Goal: Information Seeking & Learning: Check status

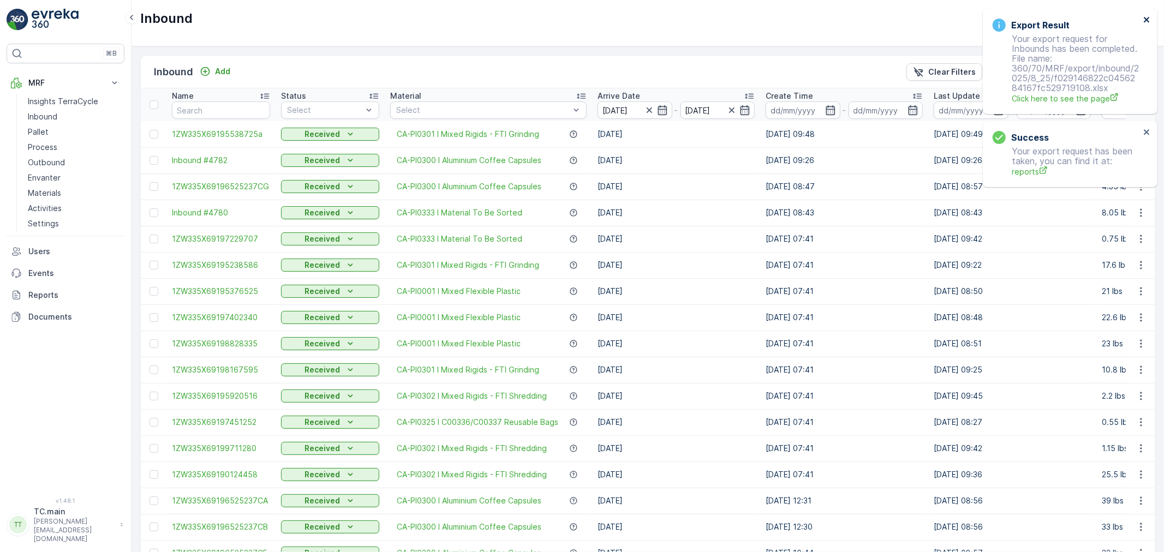
click at [1146, 22] on icon "close" at bounding box center [1147, 19] width 8 height 9
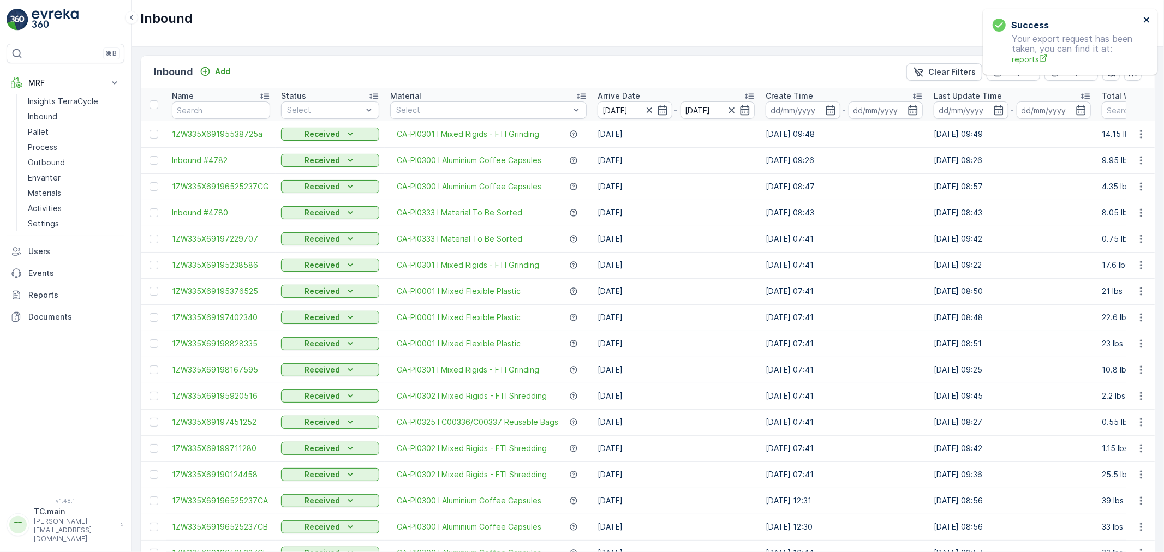
click at [1146, 20] on icon "close" at bounding box center [1146, 19] width 5 height 5
click at [1076, 15] on p "TerraCycle-CA01-FTI" at bounding box center [1069, 18] width 77 height 11
type input "auror"
click at [1077, 79] on span "America/Chicago (-05:00)" at bounding box center [1079, 77] width 124 height 9
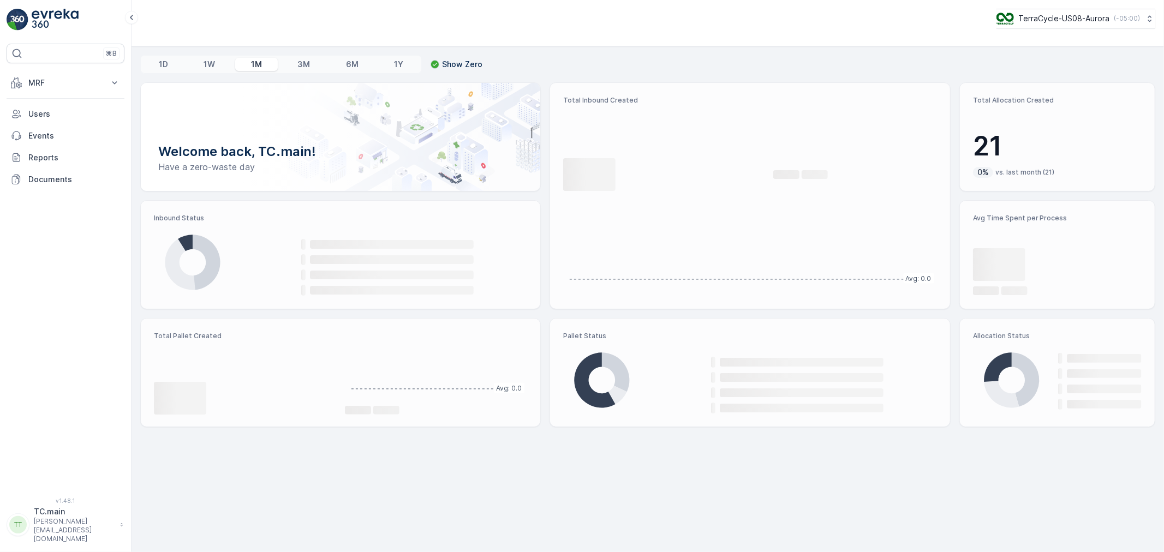
drag, startPoint x: 55, startPoint y: 84, endPoint x: 65, endPoint y: 101, distance: 20.1
click at [53, 84] on p "MRF" at bounding box center [65, 82] width 74 height 11
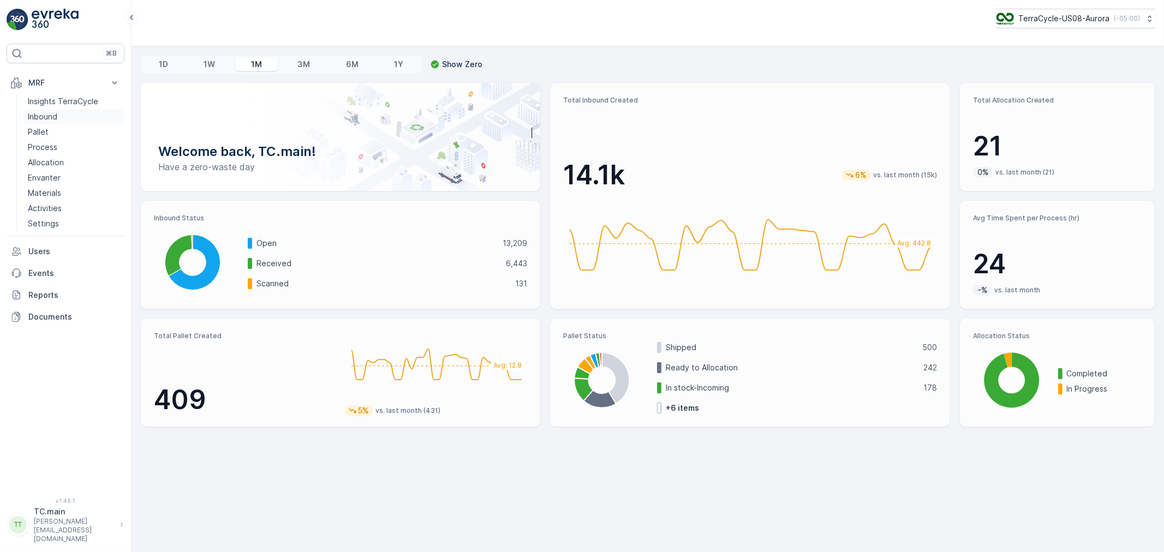
click at [60, 119] on link "Inbound" at bounding box center [73, 116] width 101 height 15
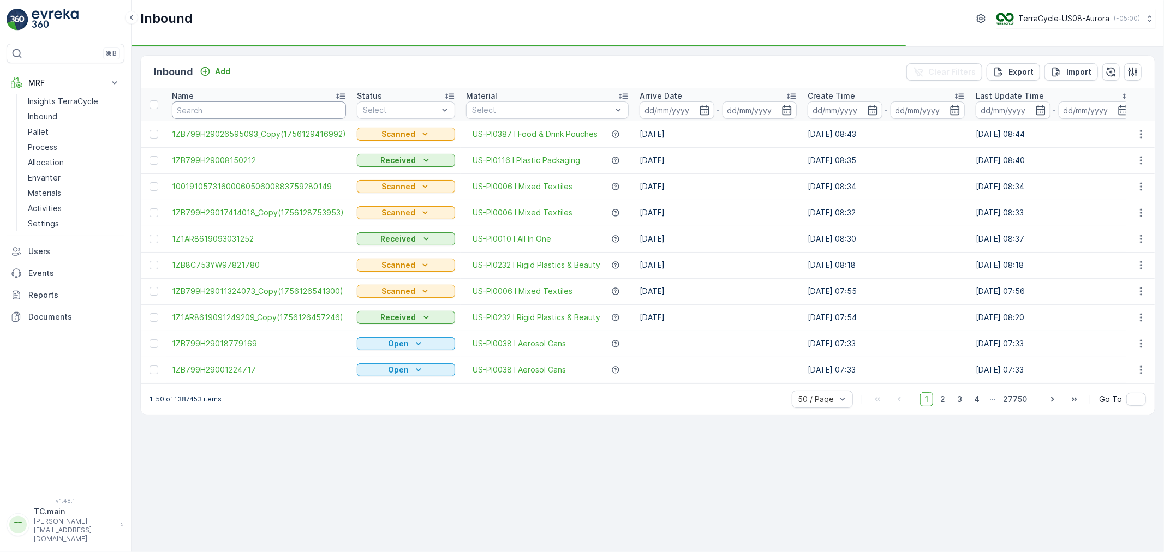
click at [227, 111] on input "text" at bounding box center [259, 109] width 174 height 17
paste input "1ZB799H29008615121"
type input "1ZB799H29008615121"
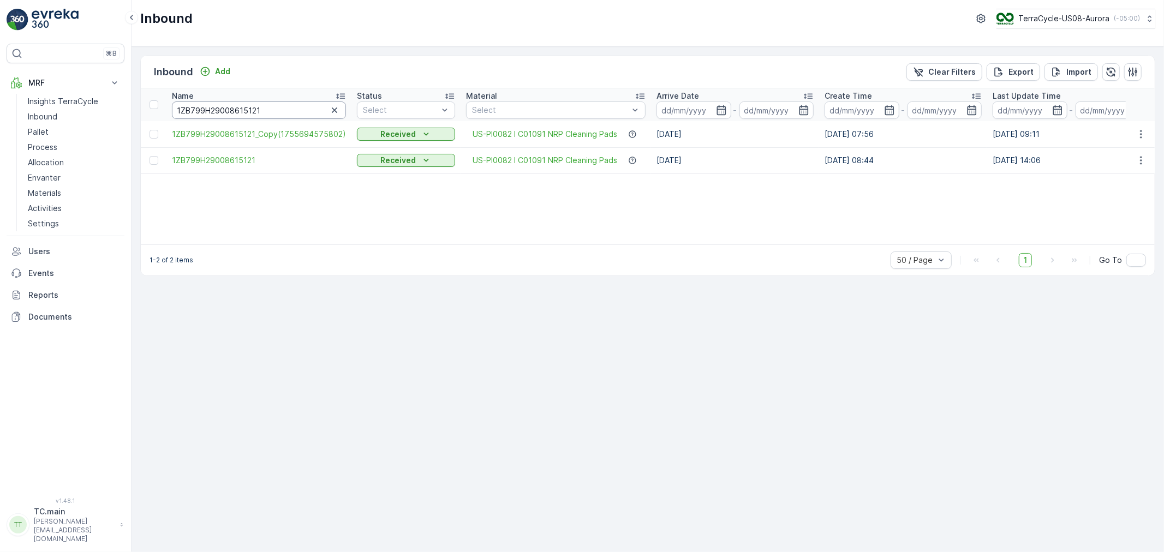
click at [226, 113] on input "1ZB799H29008615121" at bounding box center [259, 109] width 174 height 17
paste input "3707151"
type input "1ZB799H29037071511"
click at [225, 112] on input "1ZB799H29037071511" at bounding box center [259, 109] width 174 height 17
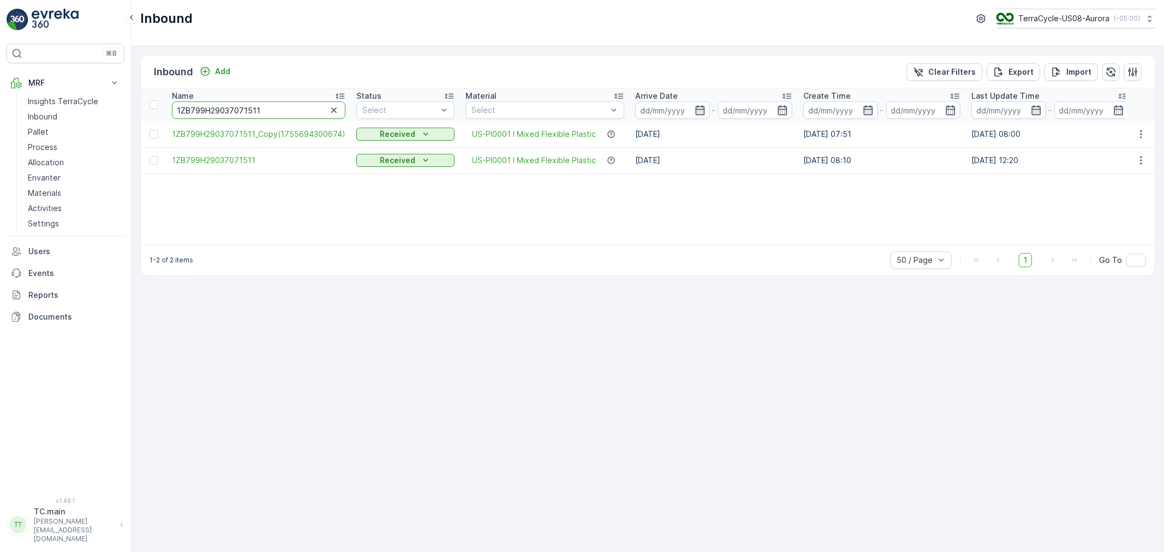
click at [225, 112] on input "1ZB799H29037071511" at bounding box center [259, 109] width 174 height 17
paste input "01210017"
type input "1ZB799H29001210017"
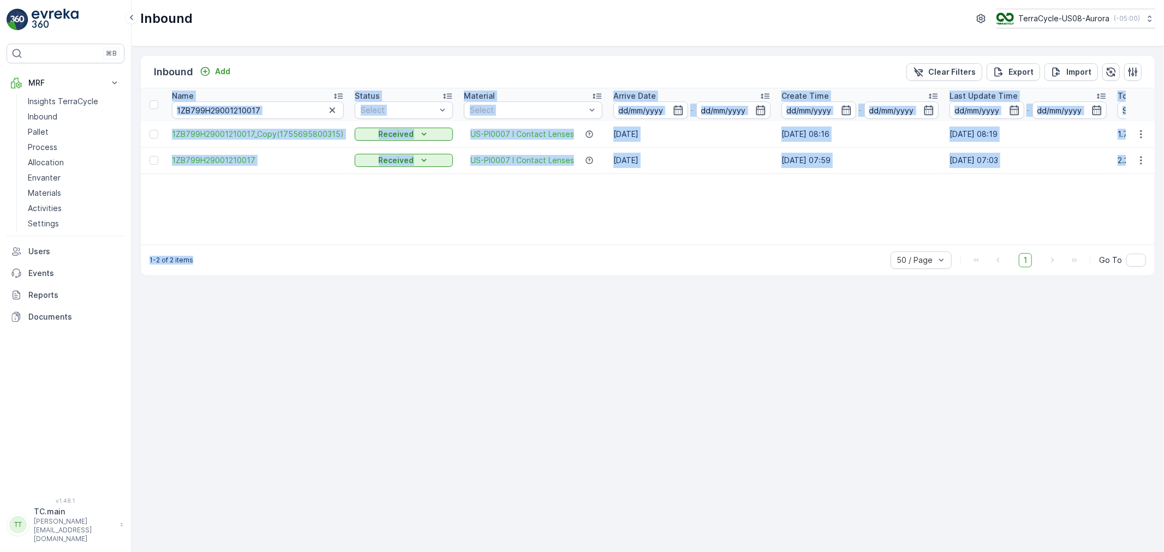
drag, startPoint x: 345, startPoint y: 244, endPoint x: 467, endPoint y: 242, distance: 122.2
click at [467, 242] on div "Inbound Add Clear Filters Export Import Name 1ZB799H29001210017 Status Select M…" at bounding box center [647, 165] width 1015 height 221
click at [527, 224] on div "Name 1ZB799H29001210017 Status Select Material Select Arrive Date - Create Time…" at bounding box center [648, 166] width 1014 height 156
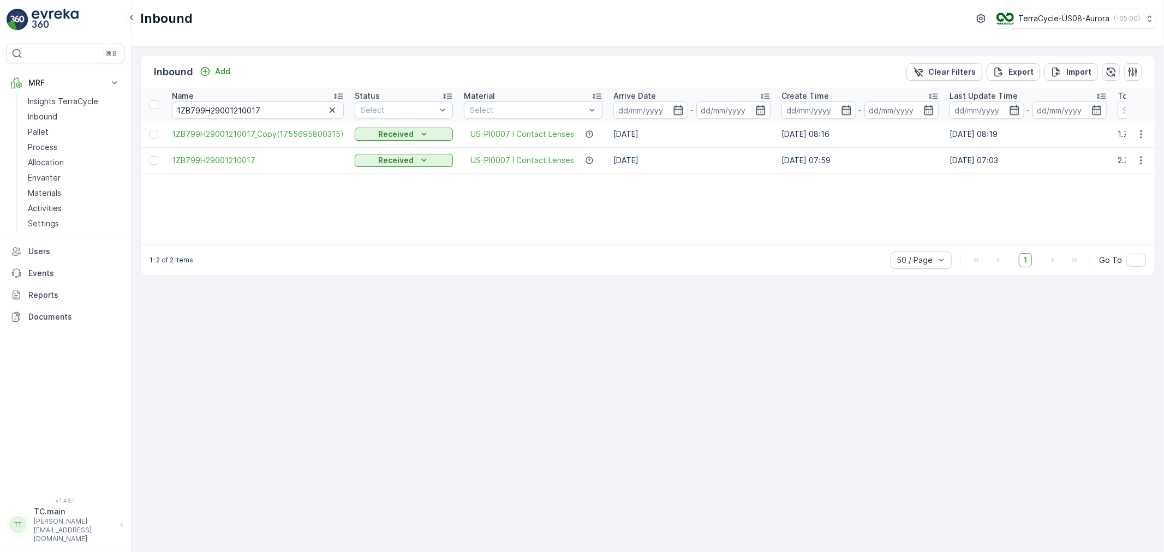
drag, startPoint x: 515, startPoint y: 244, endPoint x: 614, endPoint y: 244, distance: 98.8
click at [614, 244] on div "1-2 of 2 items 50 / Page 1 Go To" at bounding box center [648, 259] width 1014 height 31
click at [209, 104] on input "1ZB799H29001210017" at bounding box center [258, 109] width 172 height 17
paste input "19730548"
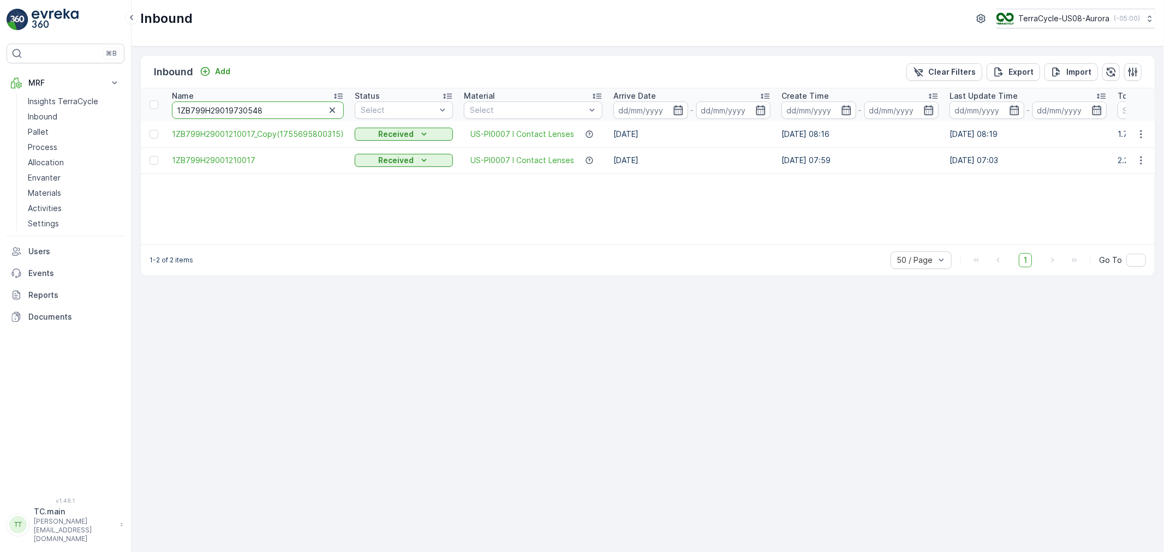
type input "1ZB799H29019730548"
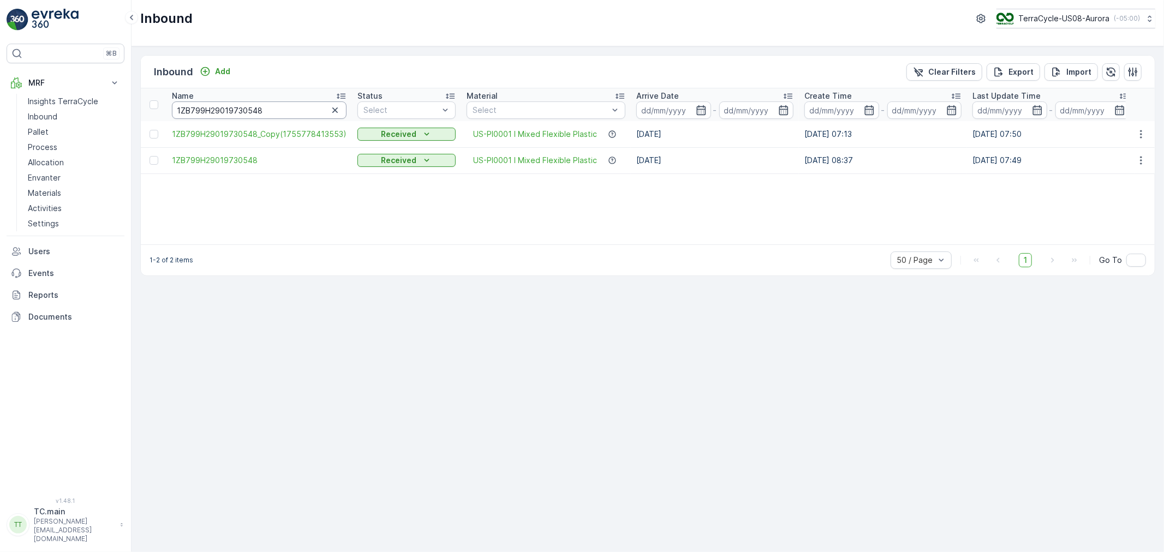
click at [222, 104] on input "1ZB799H29019730548" at bounding box center [259, 109] width 175 height 17
paste input "3377521"
type input "1ZB799H29013377521"
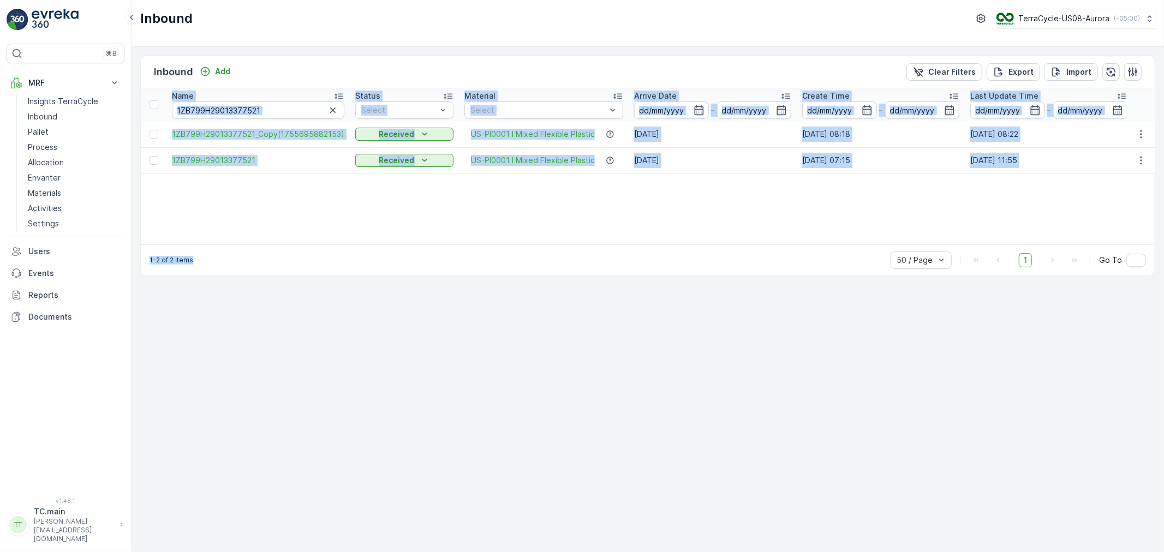
drag, startPoint x: 332, startPoint y: 244, endPoint x: 484, endPoint y: 243, distance: 152.2
click at [484, 243] on div "Inbound Add Clear Filters Export Import Name 1ZB799H29013377521 Status Select M…" at bounding box center [647, 165] width 1015 height 221
click at [481, 244] on div "1-2 of 2 items 50 / Page 1 Go To" at bounding box center [648, 259] width 1014 height 31
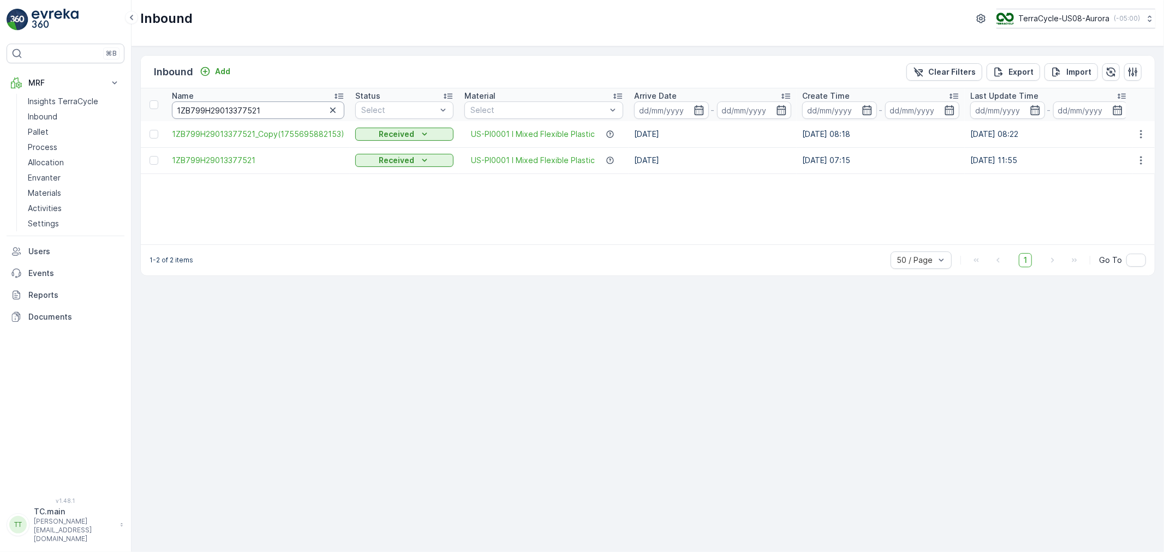
click at [244, 110] on input "1ZB799H29013377521" at bounding box center [258, 109] width 172 height 17
paste input "23608486"
type input "1ZB799H29023608486"
click at [204, 112] on input "1ZB799H29023608486" at bounding box center [260, 109] width 176 height 17
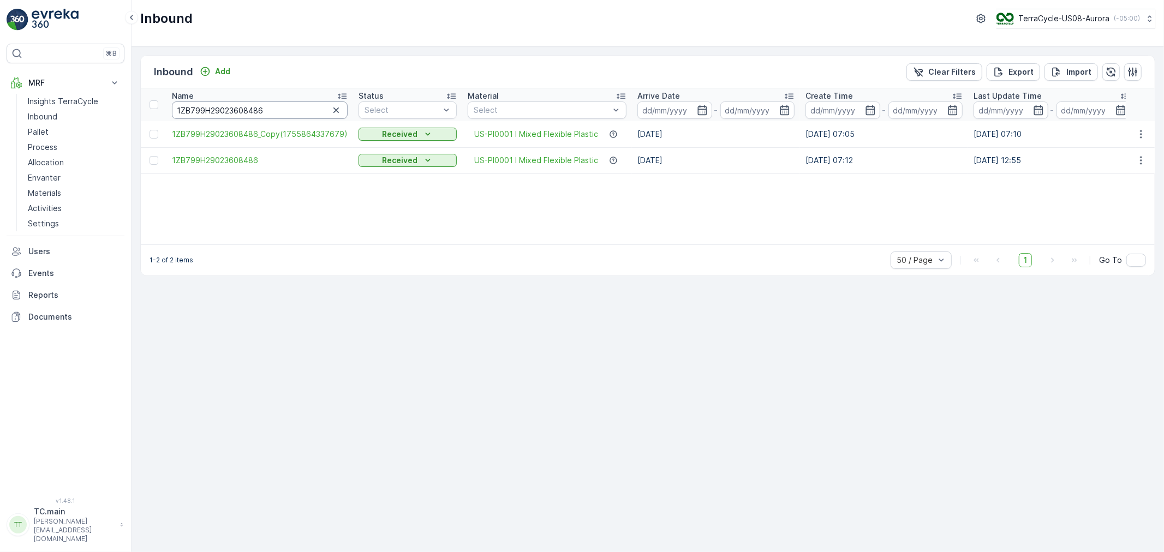
click at [204, 112] on input "1ZB799H29023608486" at bounding box center [260, 109] width 176 height 17
paste input "1AR8619094656371"
type input "1Z1AR8619094656371"
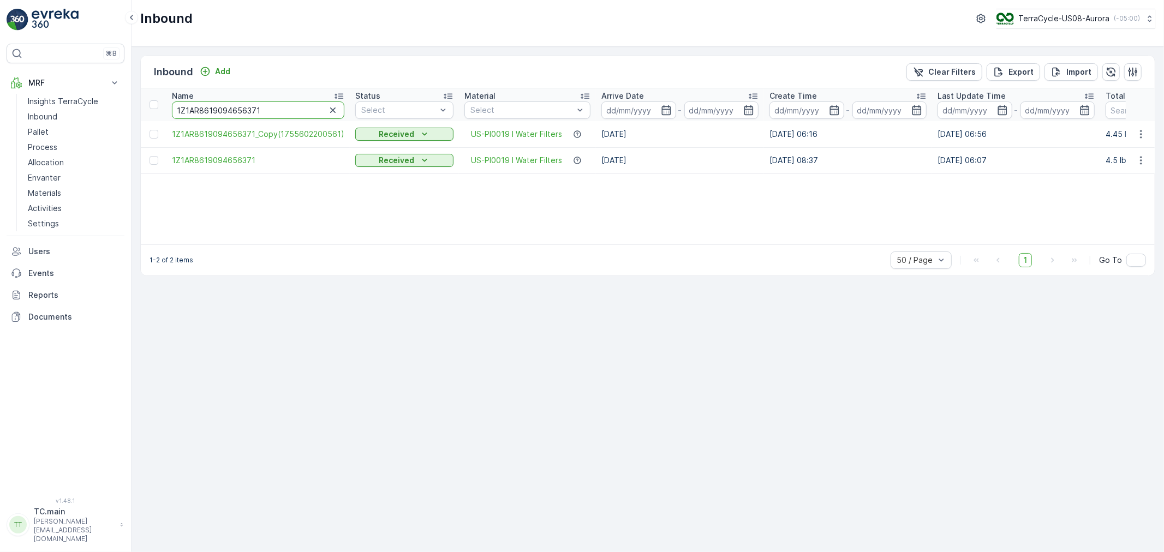
click at [214, 110] on input "1Z1AR8619094656371" at bounding box center [258, 109] width 172 height 17
paste input "B799H29025425143"
type input "1ZB799H29025425143"
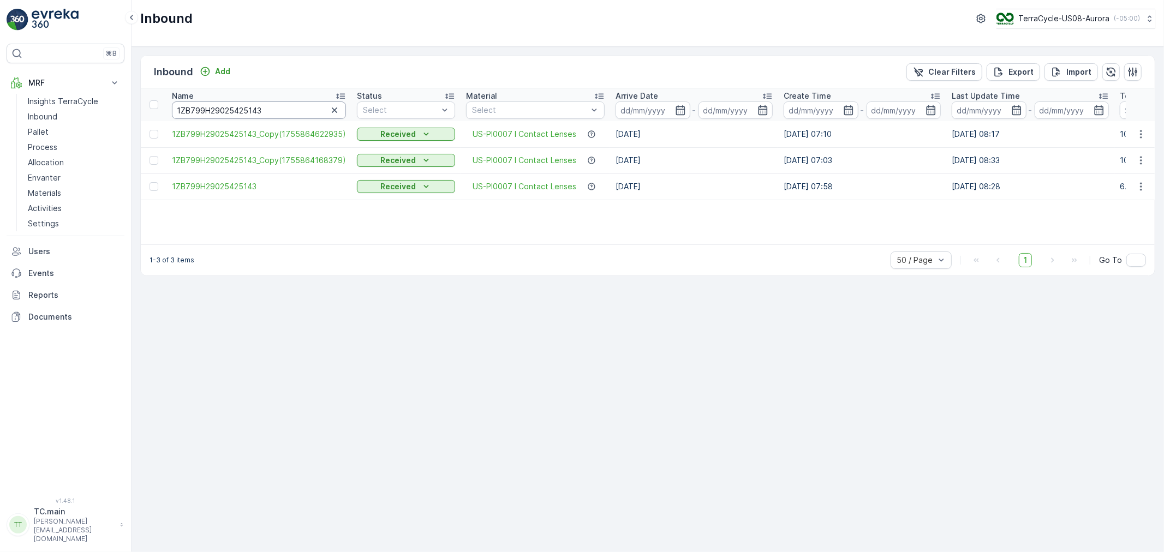
click at [215, 107] on input "1ZB799H29025425143" at bounding box center [259, 109] width 174 height 17
paste input "18995596"
type input "1ZB799H29018995596"
click at [218, 115] on input "1ZB799H29018995596" at bounding box center [259, 109] width 175 height 17
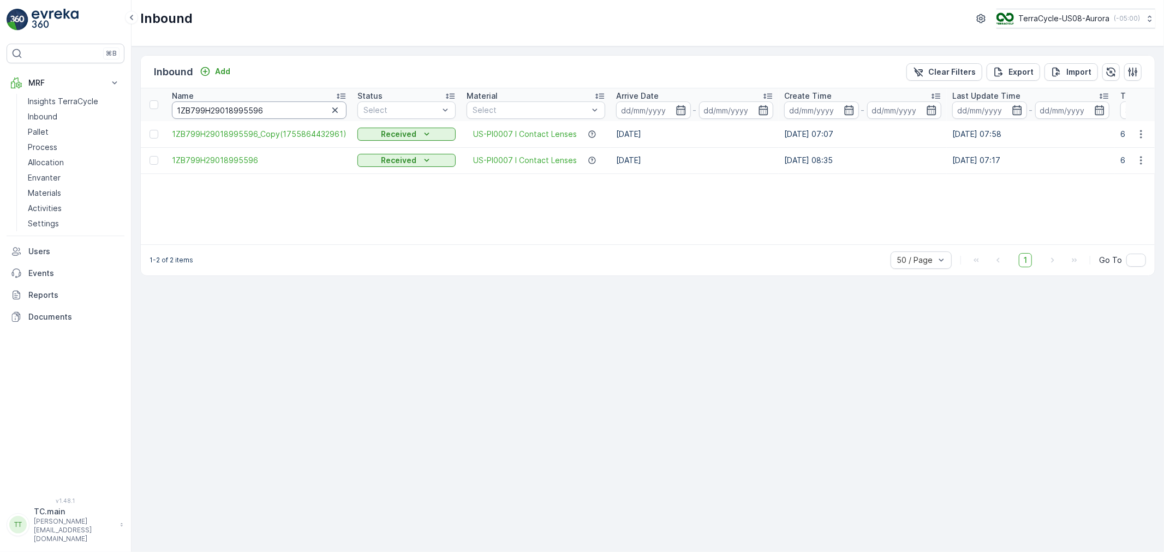
click at [218, 115] on input "1ZB799H29018995596" at bounding box center [259, 109] width 175 height 17
paste input "04477305"
type input "1ZB799H29004477305"
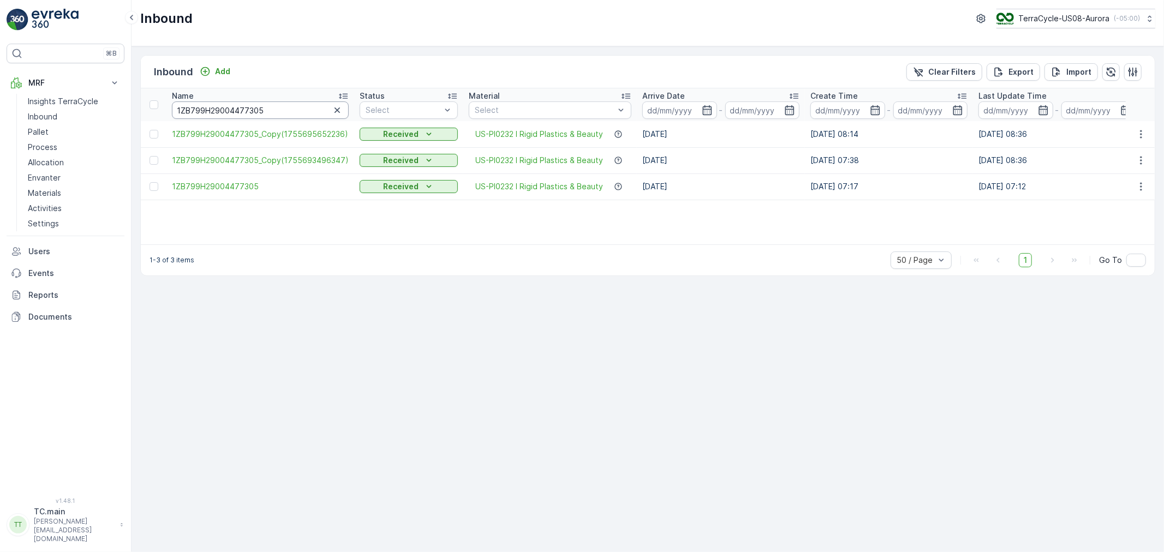
click at [228, 107] on input "1ZB799H29004477305" at bounding box center [260, 109] width 177 height 17
paste input "38869533"
type input "1ZB799H29038869533"
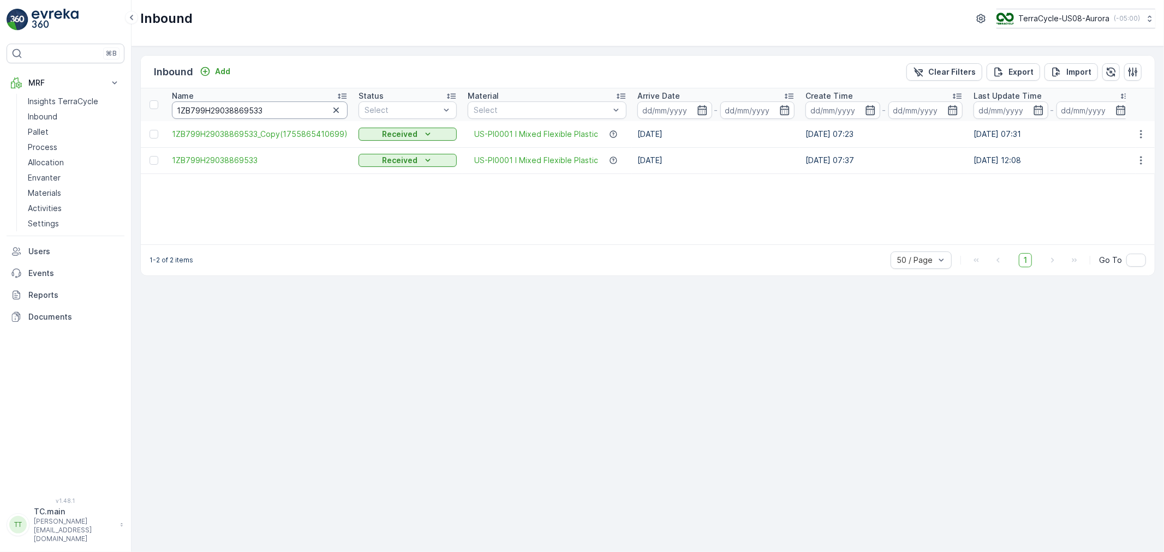
click at [237, 110] on input "1ZB799H29038869533" at bounding box center [260, 109] width 176 height 17
paste input "2498965"
type input "1ZB799H29024989653"
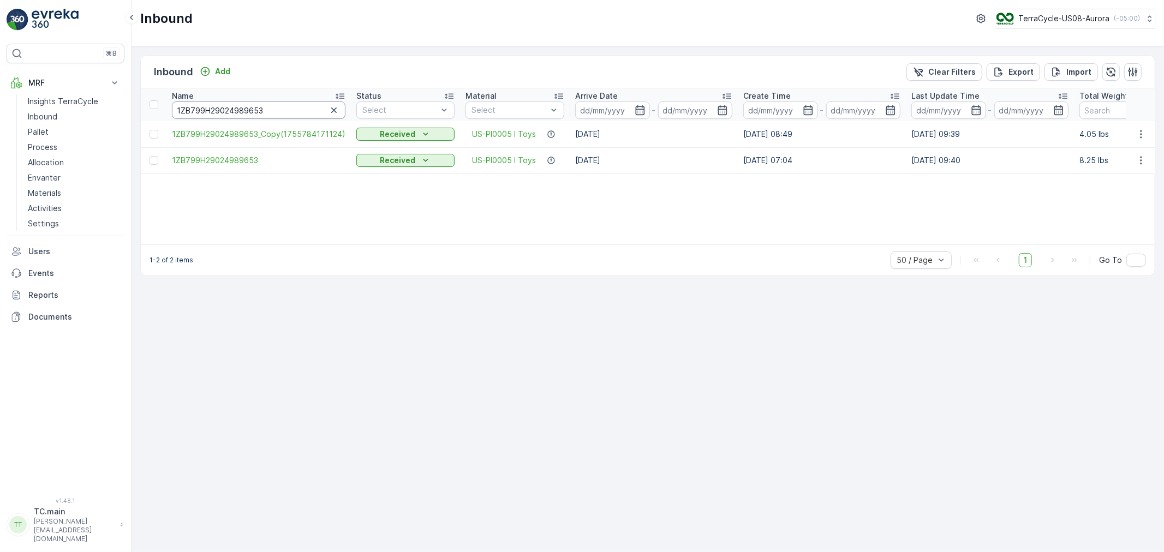
click at [237, 112] on input "1ZB799H29024989653" at bounding box center [259, 109] width 174 height 17
paste input "0219199"
type input "1ZB799H29002191993"
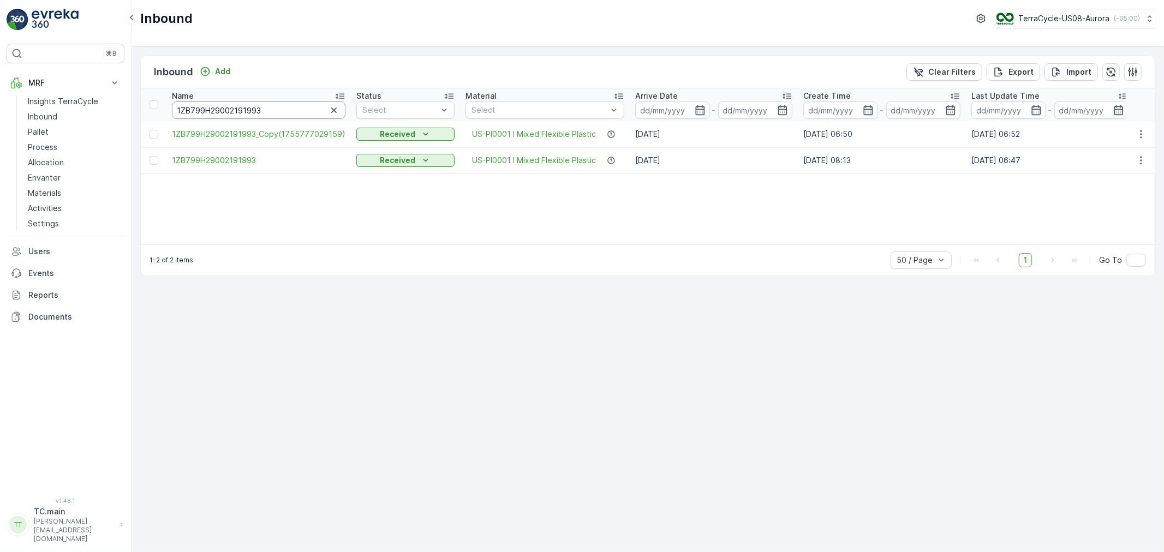
click at [224, 106] on input "1ZB799H29002191993" at bounding box center [259, 109] width 174 height 17
paste input "39112188"
type input "1ZB799H29039112188"
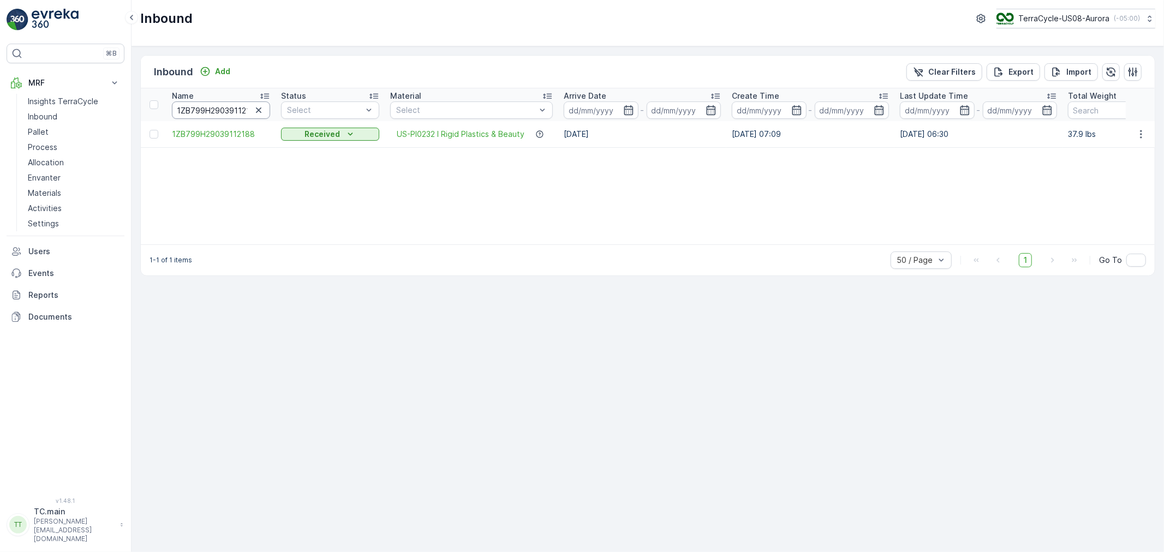
click at [222, 111] on input "1ZB799H29039112188" at bounding box center [221, 109] width 98 height 17
paste input "02573240"
type input "1ZB799H29002573240"
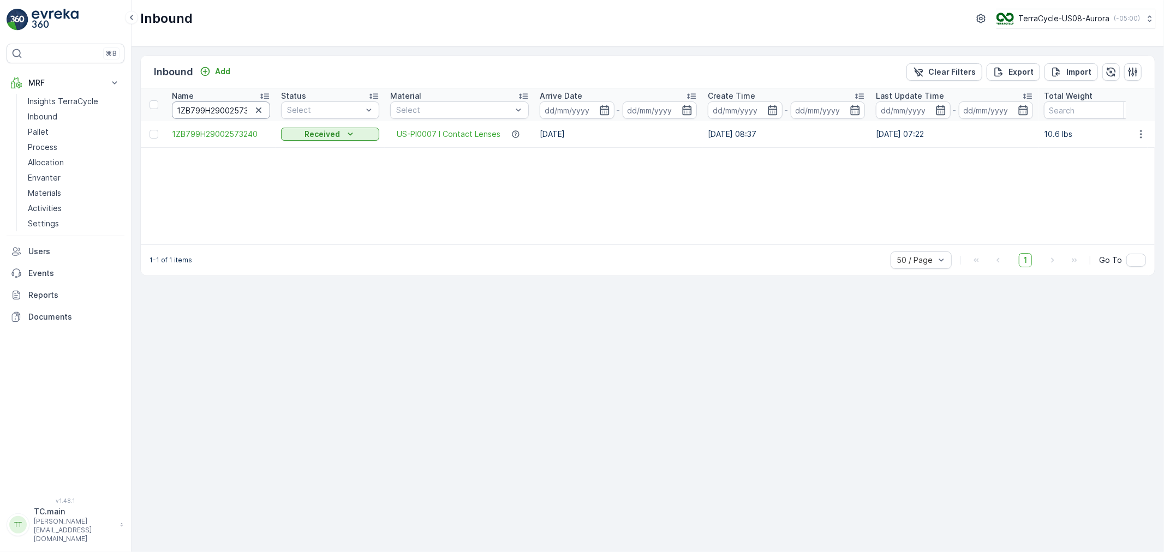
click at [209, 112] on input "1ZB799H29002573240" at bounding box center [221, 109] width 98 height 17
click at [210, 112] on input "1ZB799H29002573240" at bounding box center [221, 109] width 98 height 17
paste input "29992292"
type input "1ZB799H29029992292"
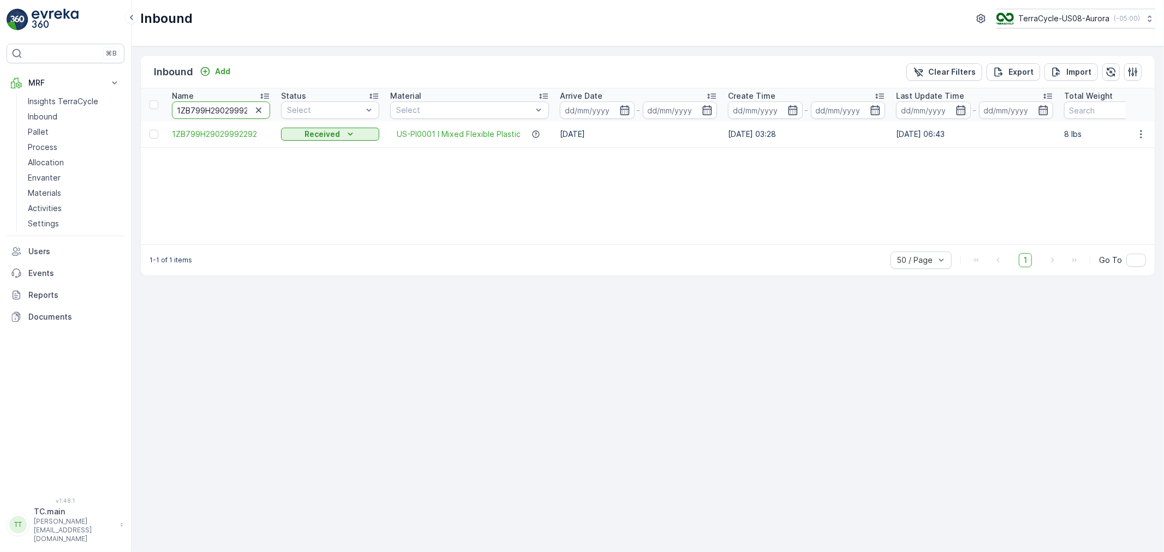
click at [182, 110] on input "1ZB799H29029992292" at bounding box center [221, 109] width 98 height 17
paste input "18995596"
type input "1ZB799H29018995596"
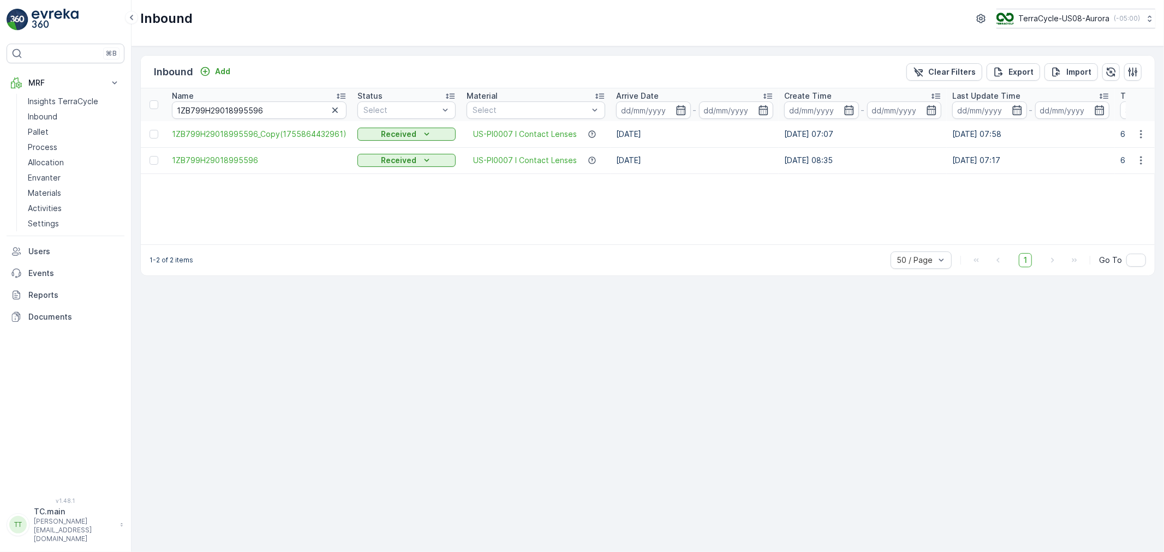
drag, startPoint x: 368, startPoint y: 244, endPoint x: 489, endPoint y: 244, distance: 121.7
click at [489, 244] on div "1-2 of 2 items 50 / Page 1 Go To" at bounding box center [648, 259] width 1014 height 31
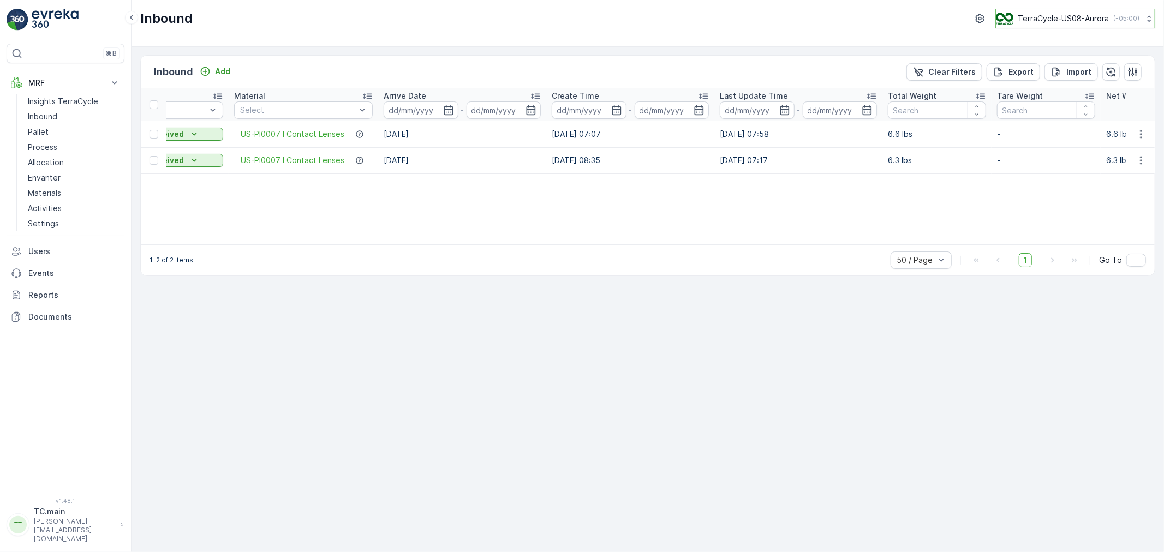
click at [1063, 14] on p "TerraCycle-US08-Aurora" at bounding box center [1063, 18] width 91 height 11
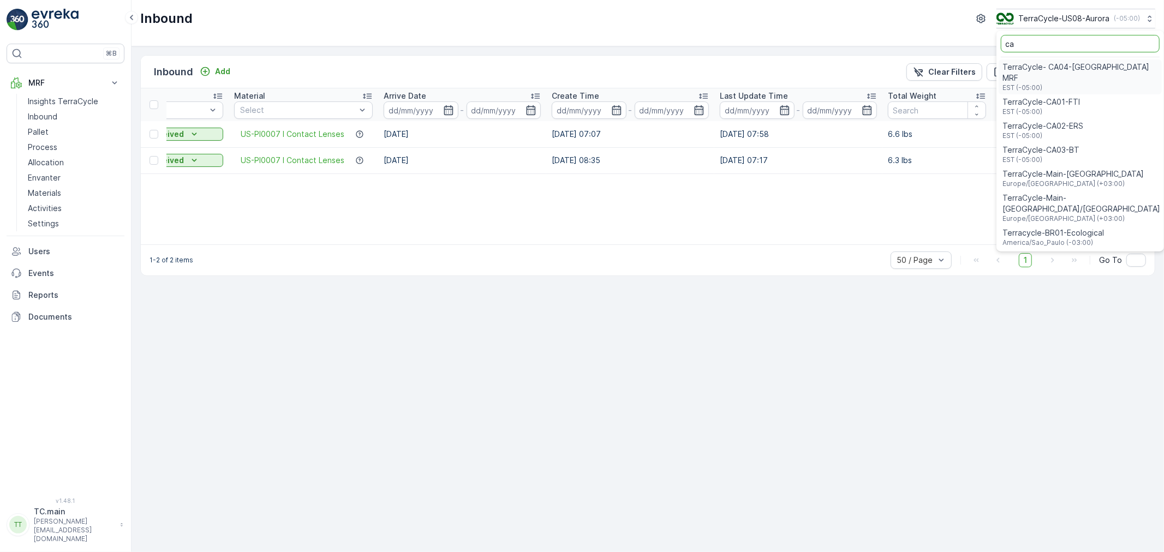
type input "ca"
click at [1085, 94] on div "TerraCycle-CA01-FTI EST (-05:00)" at bounding box center [1080, 106] width 163 height 24
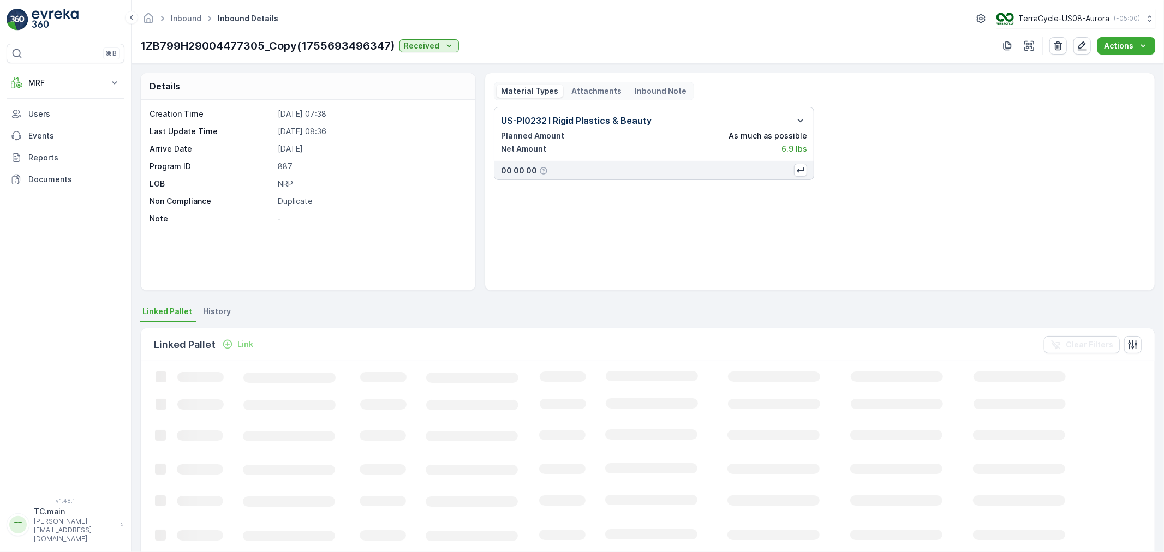
click at [586, 94] on p "Attachments" at bounding box center [597, 91] width 50 height 11
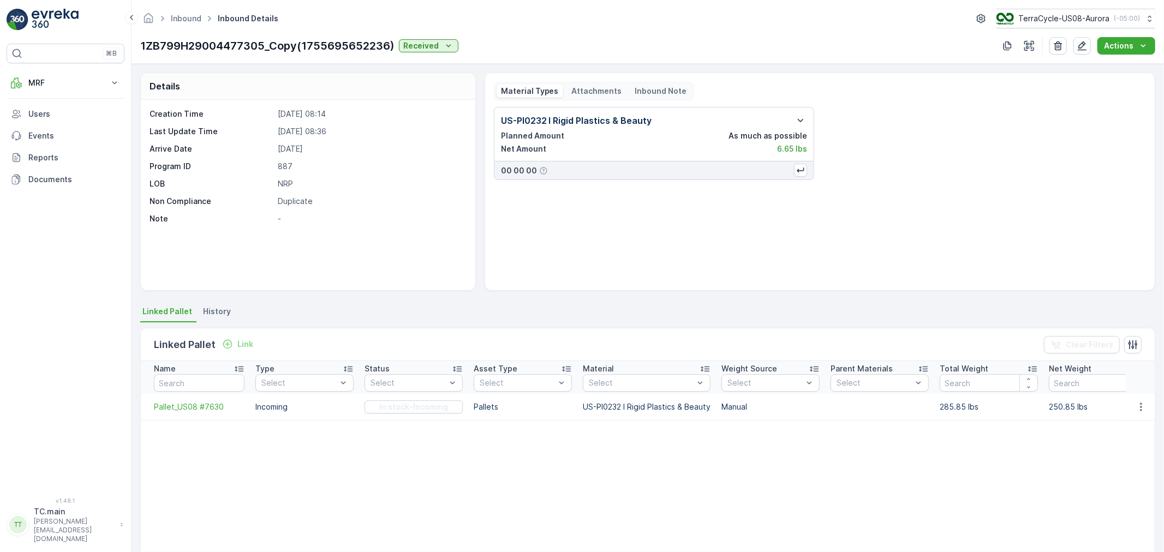
click at [606, 88] on p "Attachments" at bounding box center [597, 91] width 50 height 11
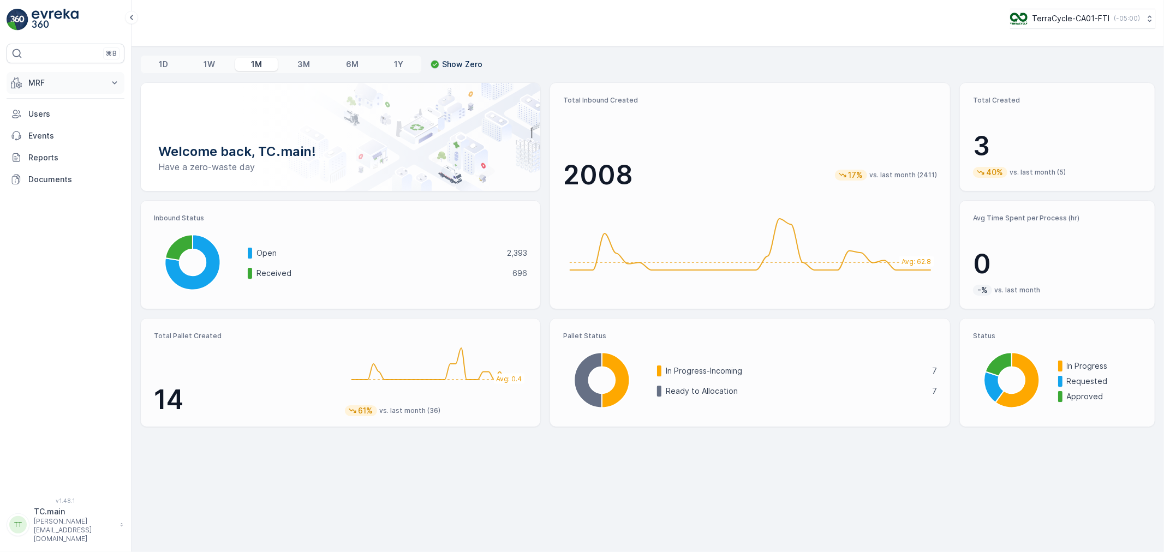
click at [44, 86] on p "MRF" at bounding box center [65, 82] width 74 height 11
click at [45, 111] on p "Inbound" at bounding box center [42, 116] width 29 height 11
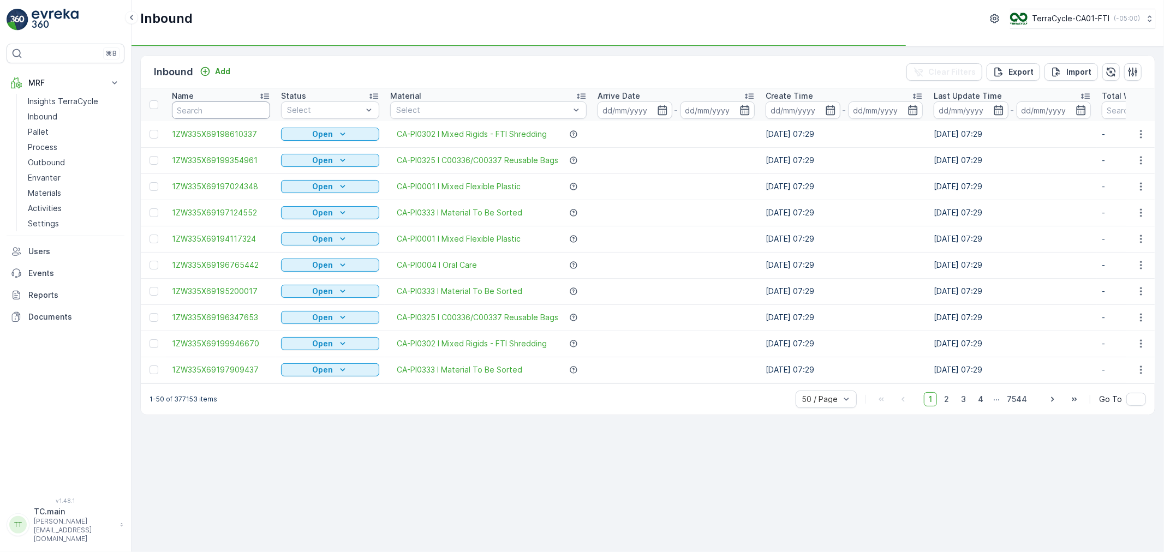
click at [210, 110] on input "text" at bounding box center [221, 109] width 98 height 17
paste input "1ZW335X69195538725"
type input "1ZW335X69195538725"
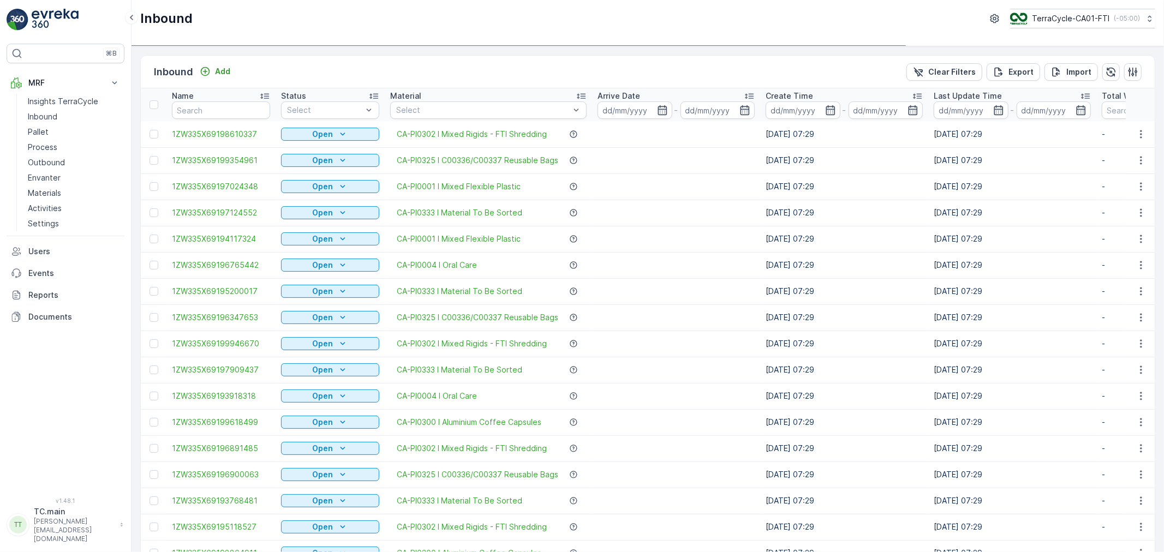
type input "1ZW335X69195538725"
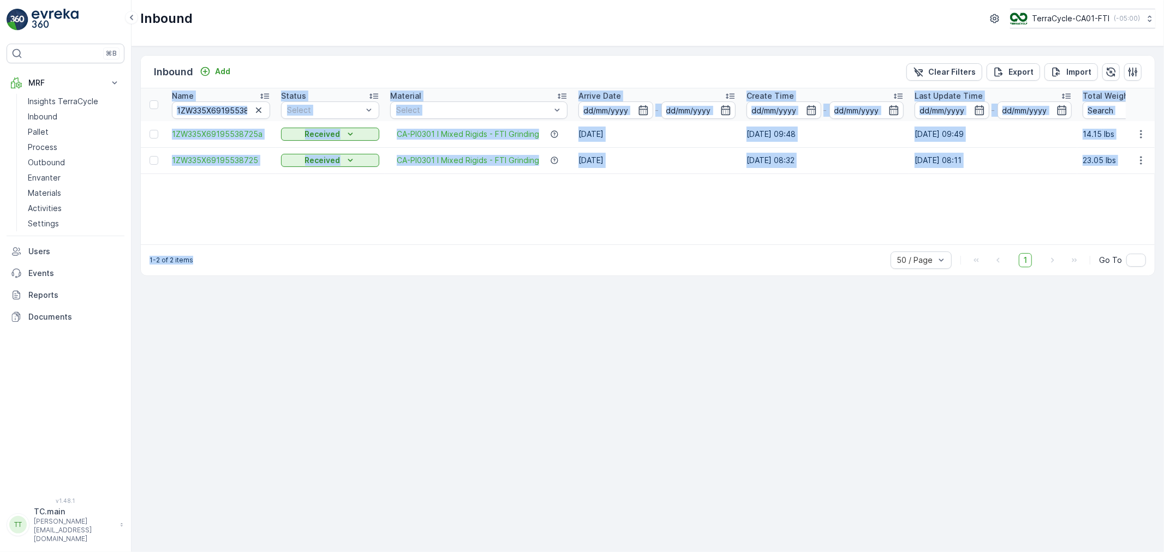
drag, startPoint x: 387, startPoint y: 244, endPoint x: 470, endPoint y: 243, distance: 82.4
click at [470, 243] on div "Inbound Add Clear Filters Export Import Name 1ZW335X69195538725 Status Select M…" at bounding box center [647, 165] width 1015 height 221
click at [545, 230] on div "Name 1ZW335X69195538725 Status Select Material Select Arrive Date - Create Time…" at bounding box center [648, 166] width 1014 height 156
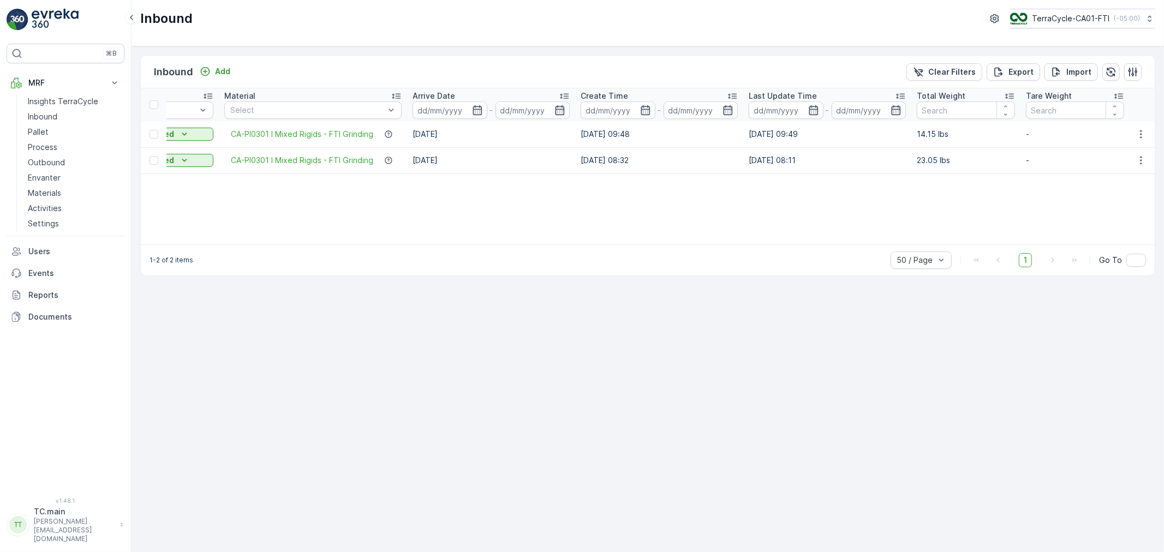
click at [672, 335] on div "Inbound Add Clear Filters Export Import Name 1ZW335X69195538725 Status Select M…" at bounding box center [648, 299] width 1032 height 506
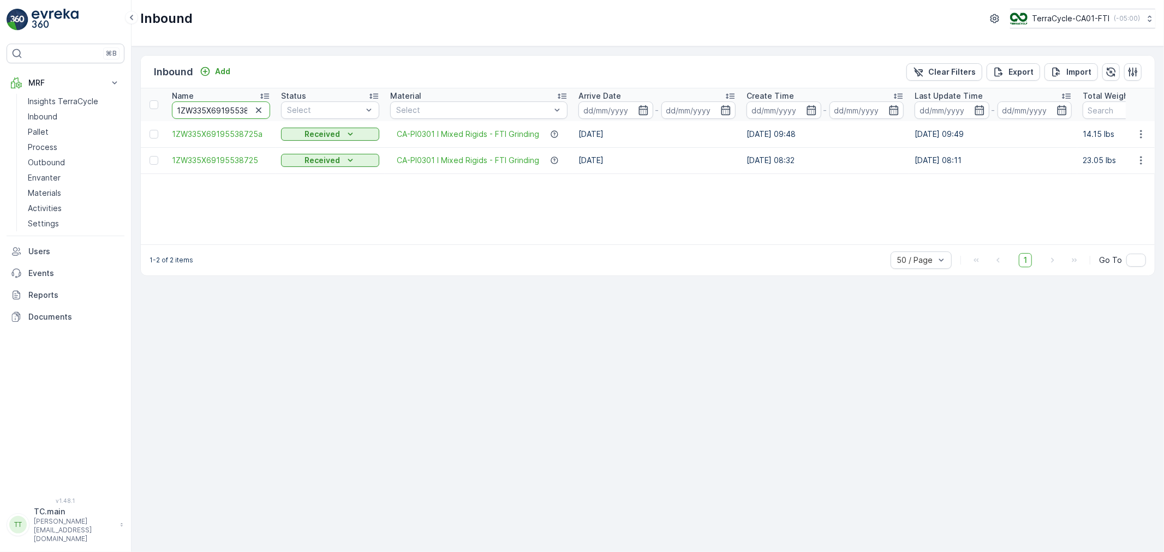
click at [209, 102] on input "1ZW335X69195538725" at bounding box center [221, 109] width 98 height 17
paste input "4442919"
type input "1ZW335X69194442919"
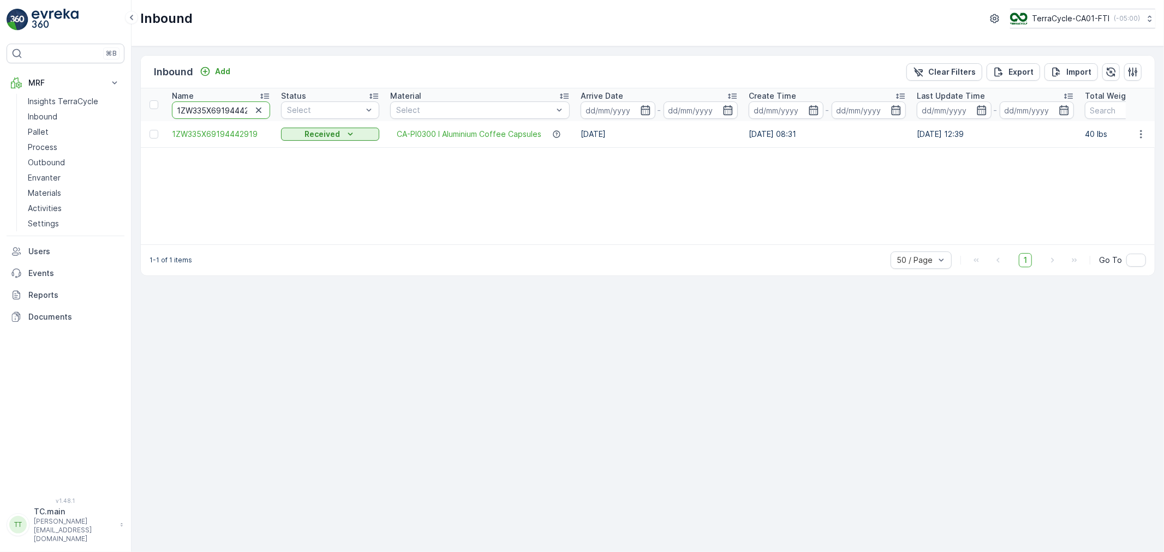
click at [220, 104] on input "1ZW335X69194442919" at bounding box center [221, 109] width 98 height 17
paste input "9700470"
type input "1ZW335X69199700470"
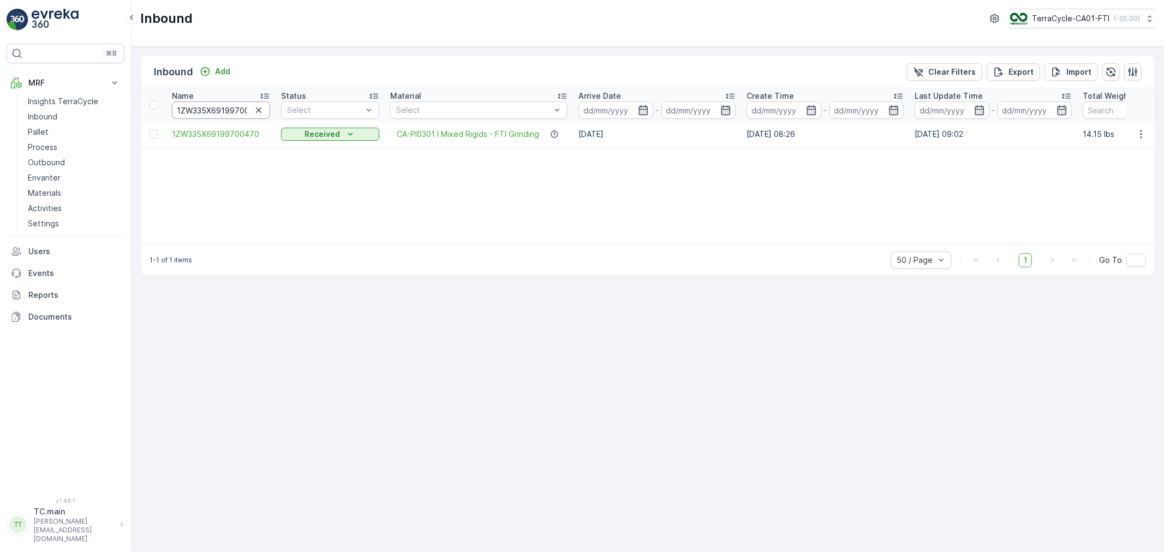
click at [204, 115] on input "1ZW335X69199700470" at bounding box center [221, 109] width 98 height 17
click at [205, 114] on input "1ZW335X69199700470" at bounding box center [221, 109] width 98 height 17
paste input "3348827"
type input "1ZW335X69193348827"
